Goal: Task Accomplishment & Management: Use online tool/utility

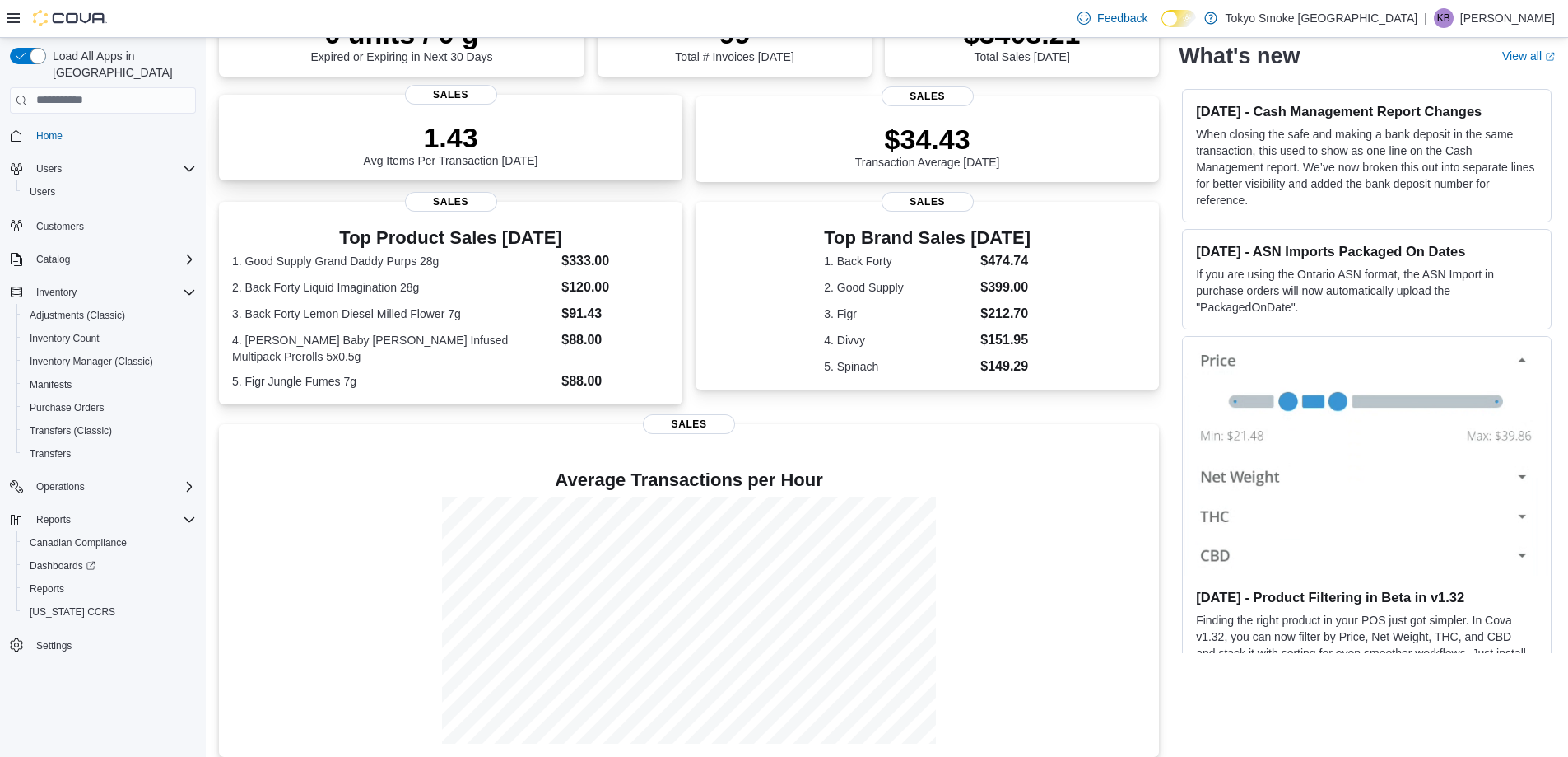
scroll to position [208, 0]
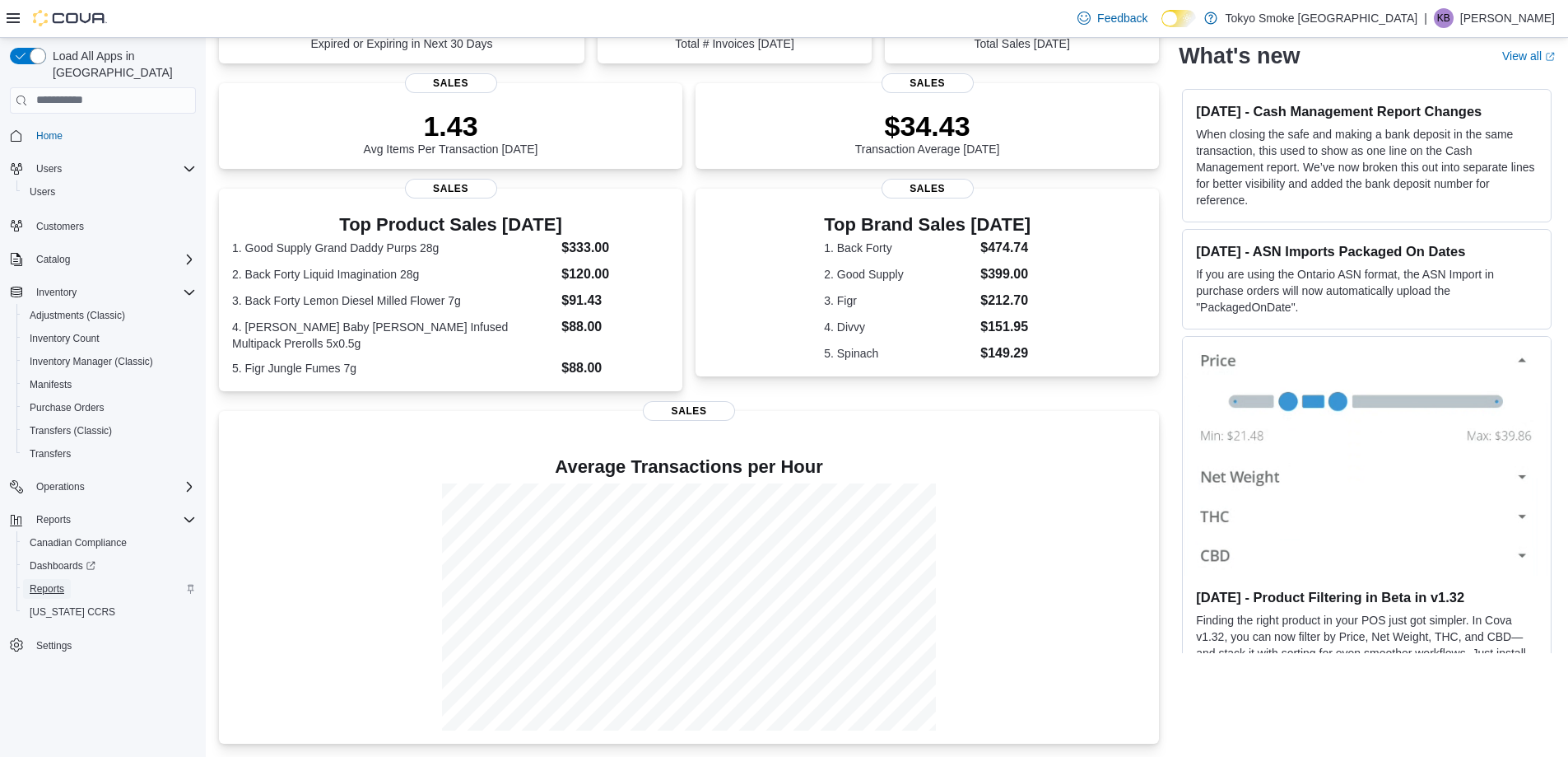
click at [64, 579] on link "Reports" at bounding box center [47, 588] width 48 height 19
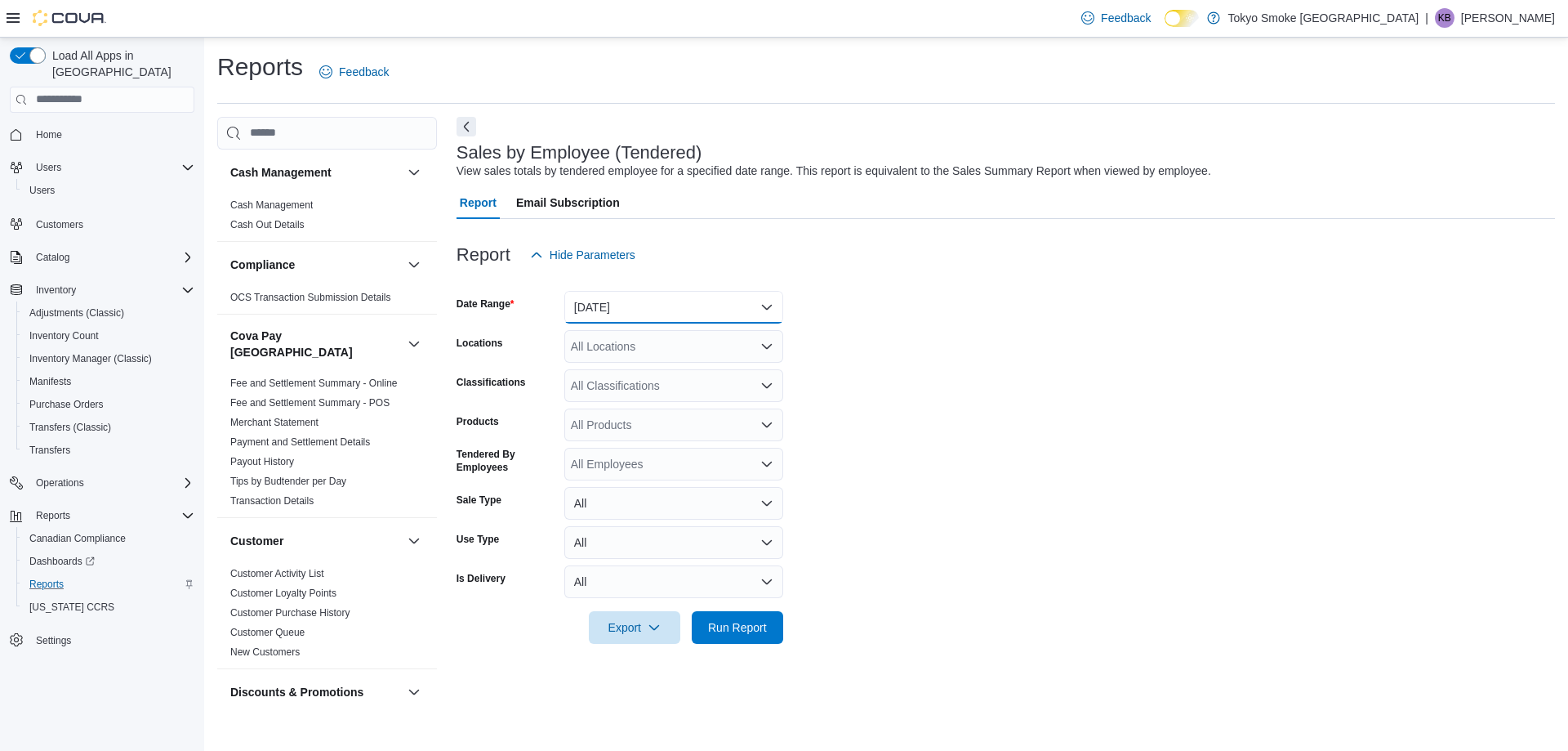
click at [633, 294] on button "[DATE]" at bounding box center [674, 307] width 219 height 32
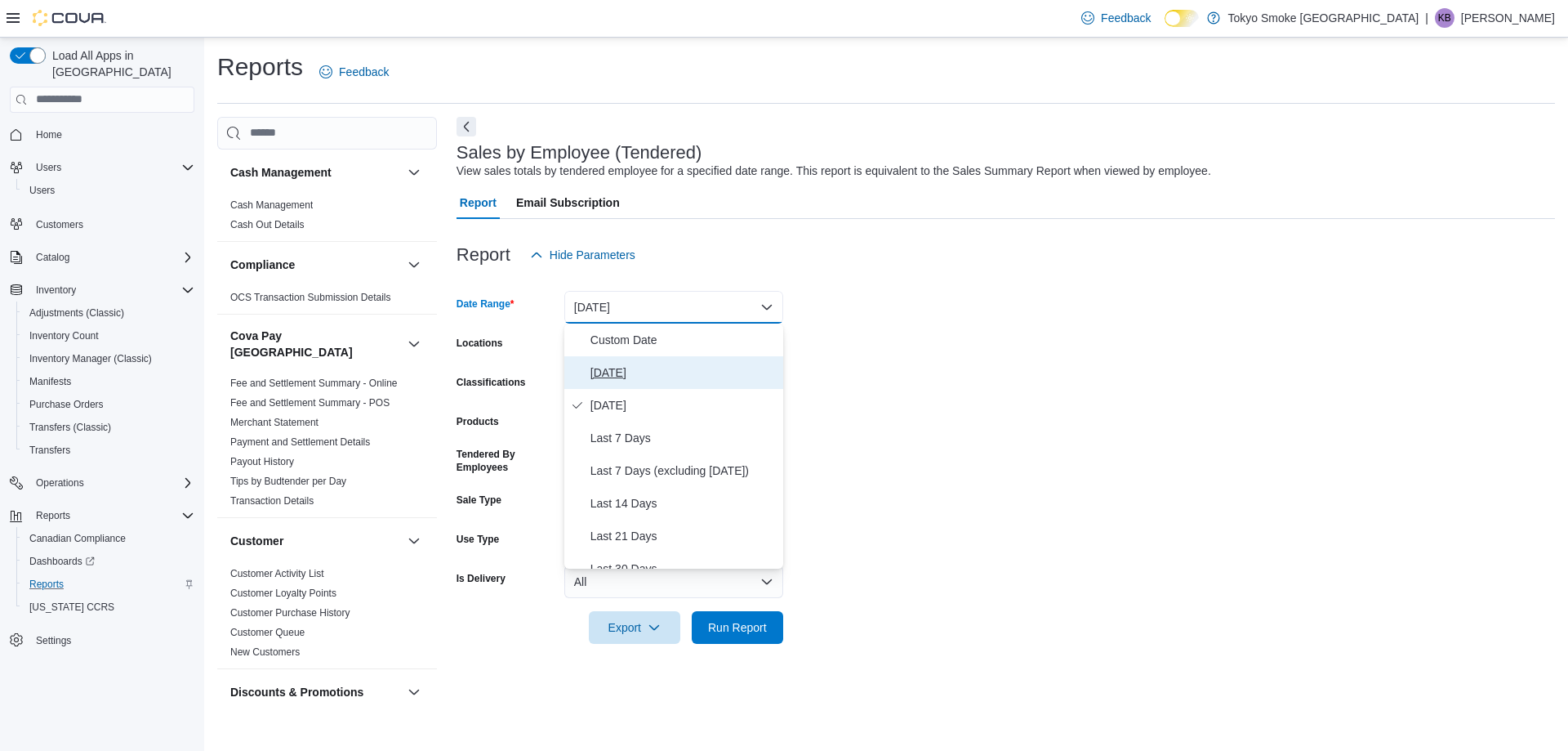
click at [635, 380] on span "[DATE]" at bounding box center [683, 372] width 187 height 19
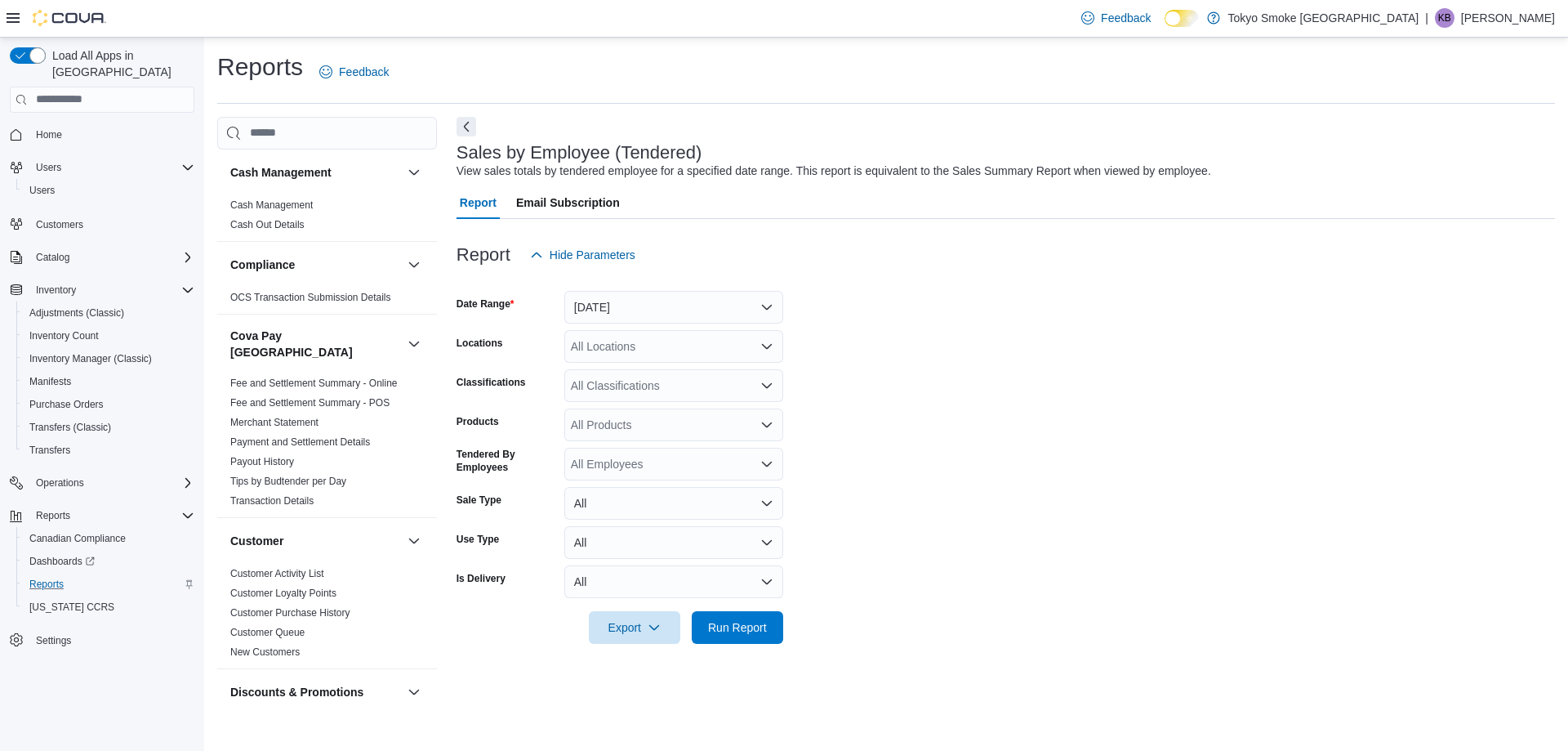
click at [633, 358] on div "All Locations" at bounding box center [674, 346] width 219 height 32
type input "**"
click at [635, 379] on span "London Wonderland" at bounding box center [659, 374] width 102 height 17
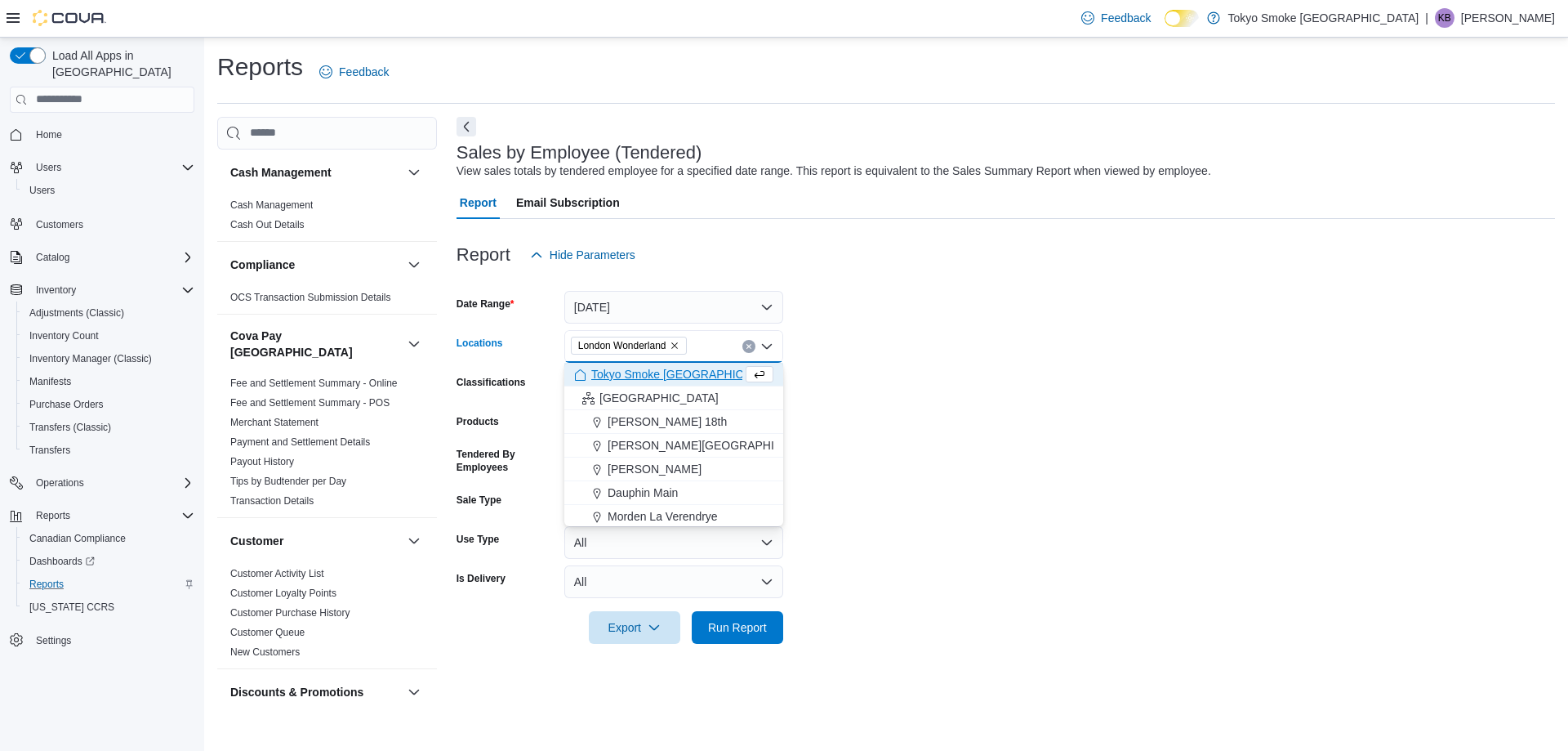
click at [917, 473] on form "Date Range [DATE] Locations [GEOGRAPHIC_DATA] Combo box. Selected. [GEOGRAPHIC_…" at bounding box center [1006, 457] width 1098 height 372
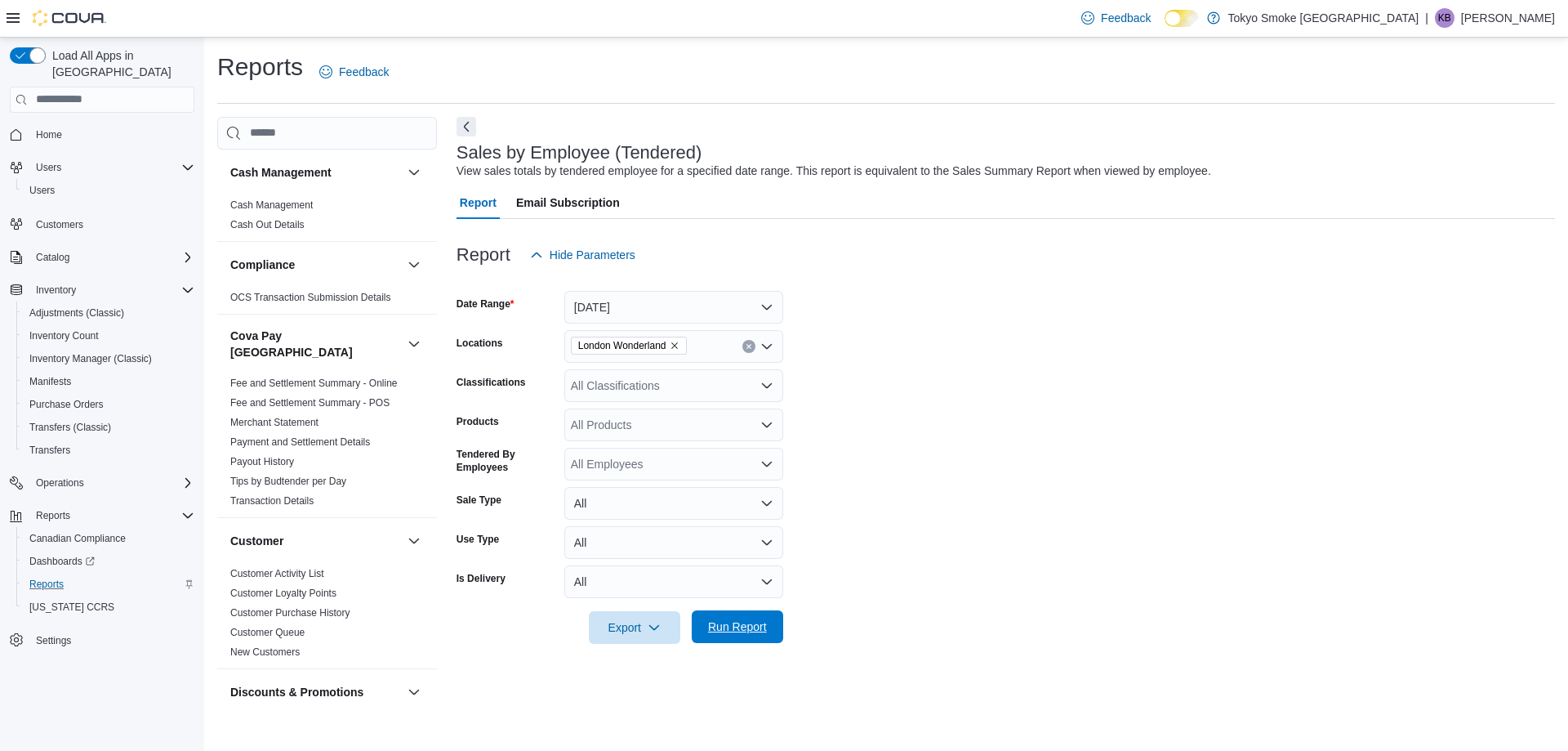
click at [740, 633] on span "Run Report" at bounding box center [737, 627] width 59 height 17
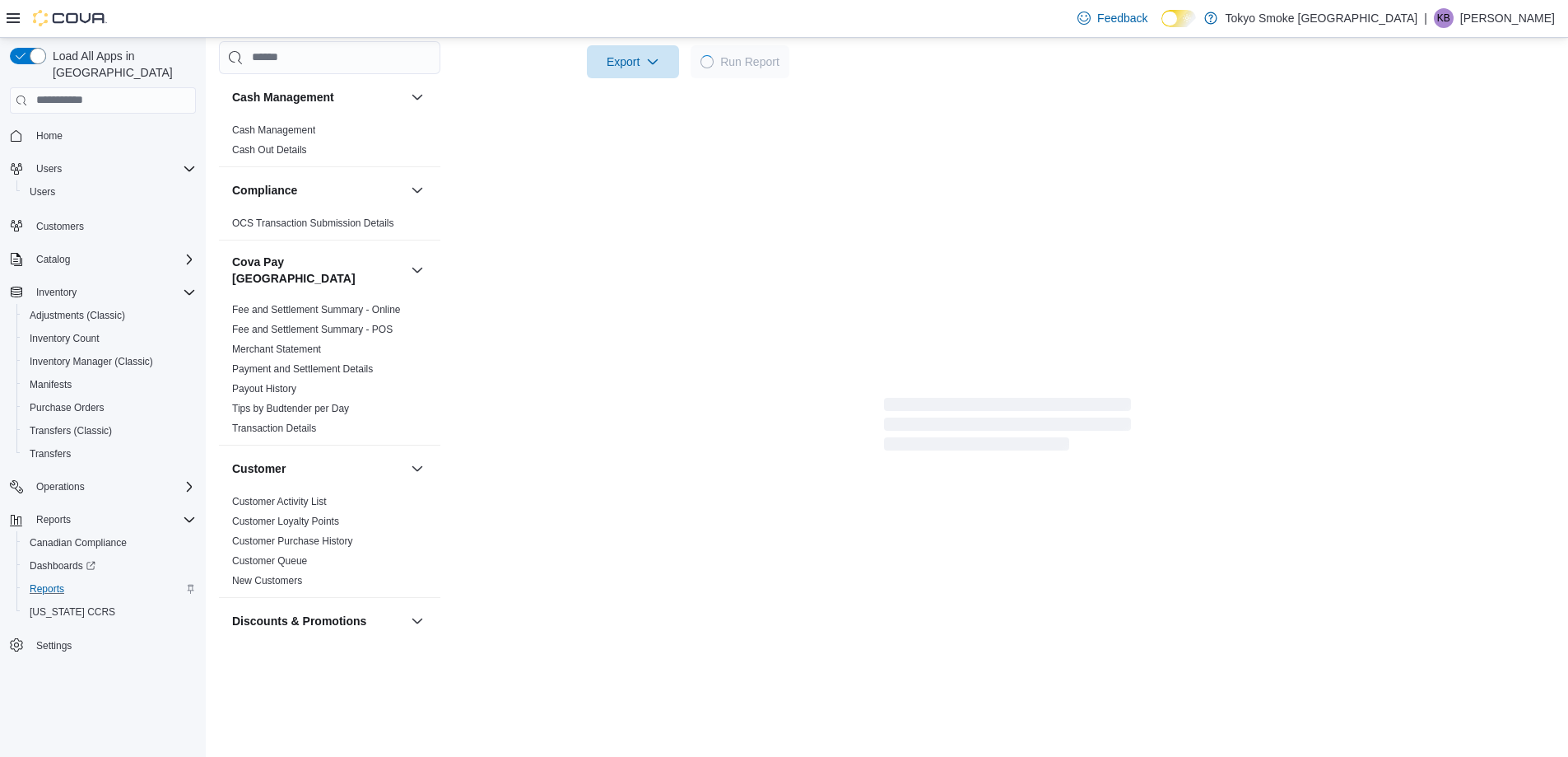
scroll to position [550, 0]
